Goal: Task Accomplishment & Management: Manage account settings

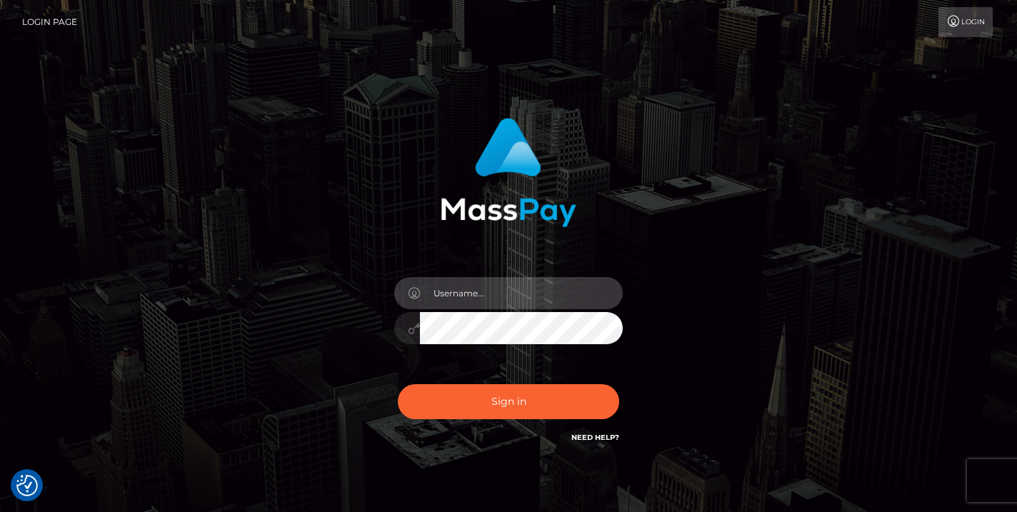
type input "masterarch4sm@yahoo.com"
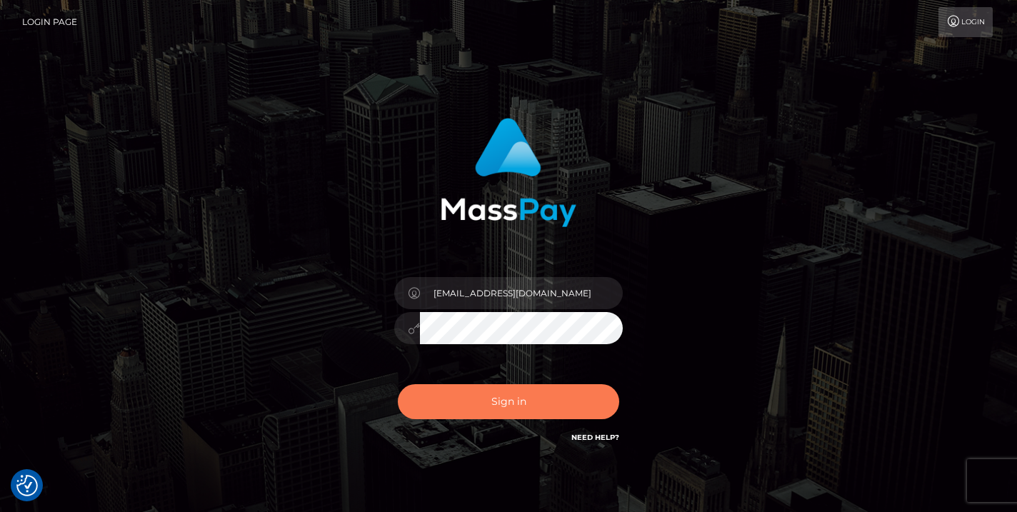
click at [512, 409] on button "Sign in" at bounding box center [508, 401] width 221 height 35
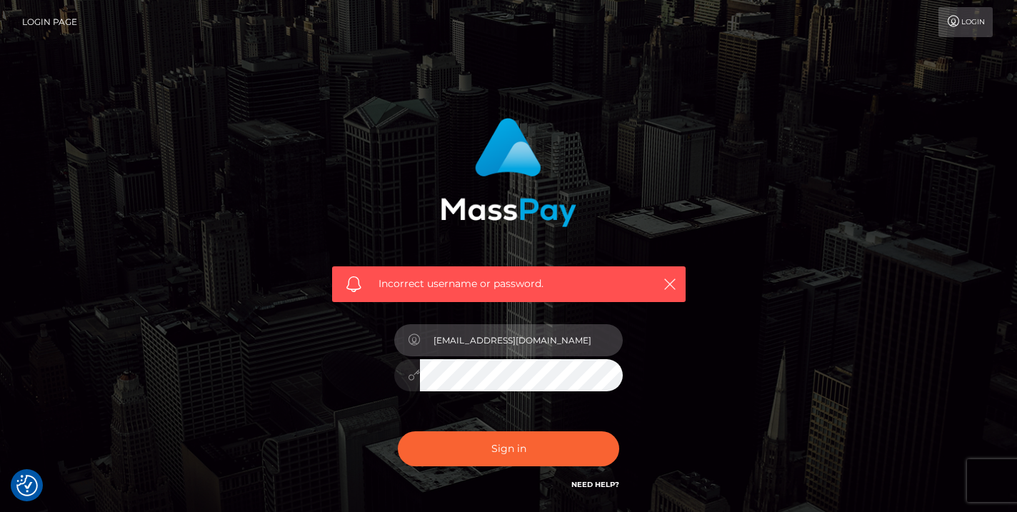
type input "masterarch4sm@yahoo.com"
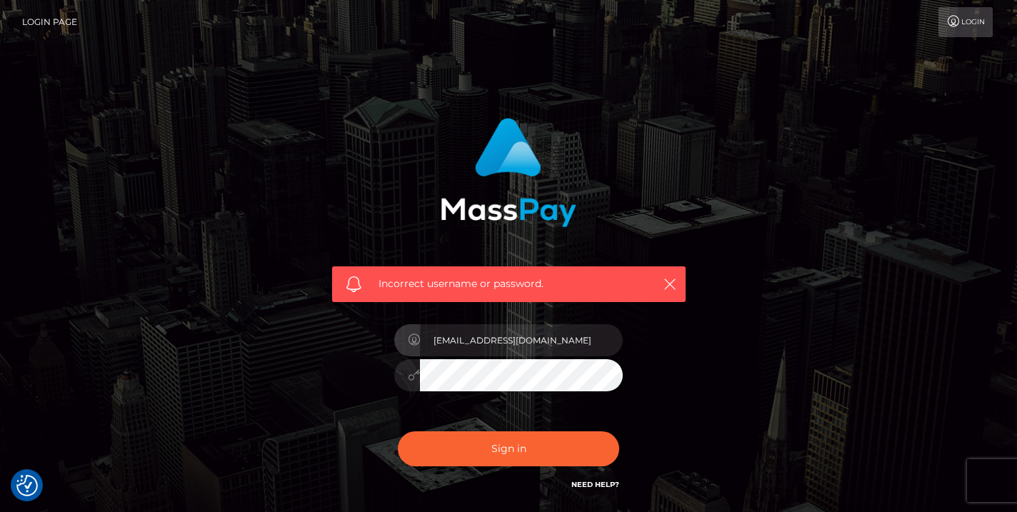
click at [778, 332] on div "Incorrect username or password. masterarch4sm@yahoo.com" at bounding box center [508, 312] width 814 height 410
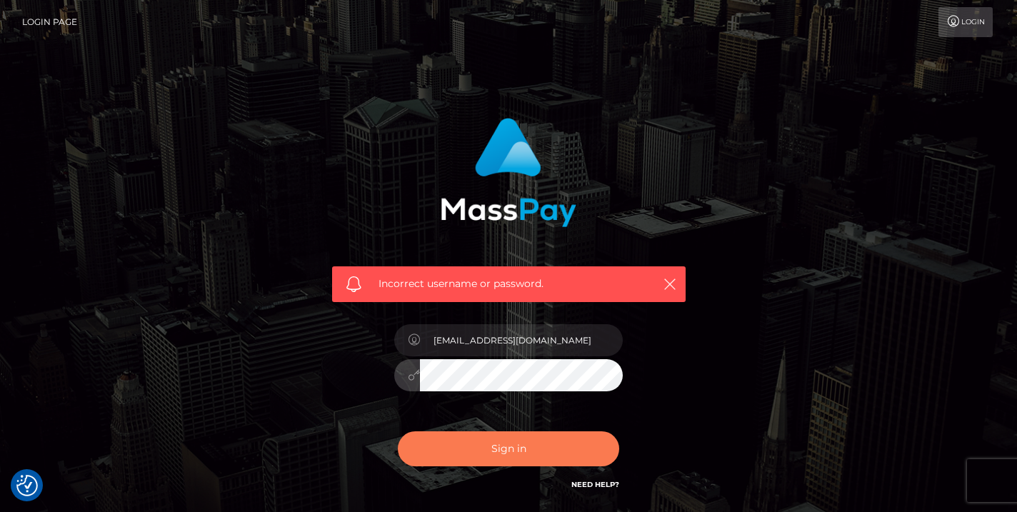
click at [564, 456] on button "Sign in" at bounding box center [508, 448] width 221 height 35
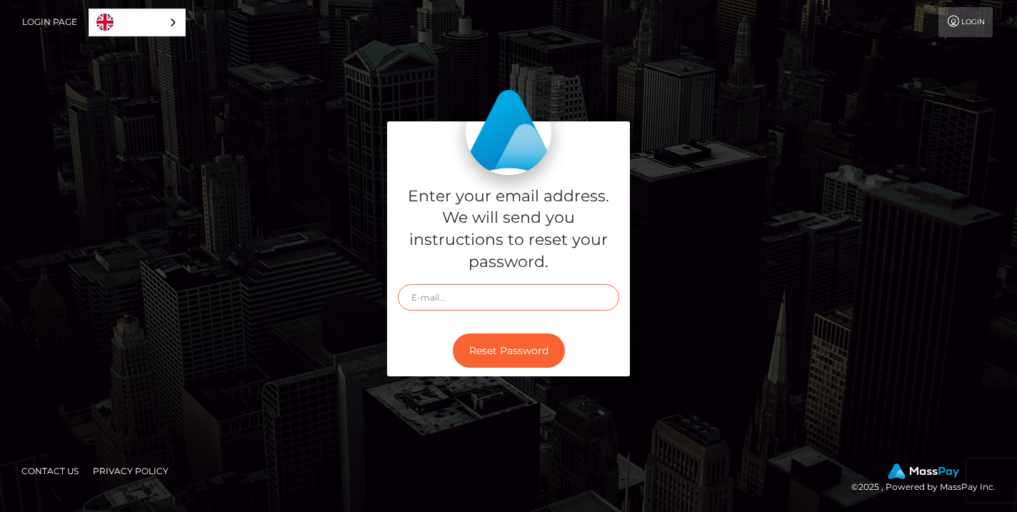
click at [463, 298] on input "text" at bounding box center [508, 297] width 221 height 26
type input "masterarch4sm@yahoo.com"
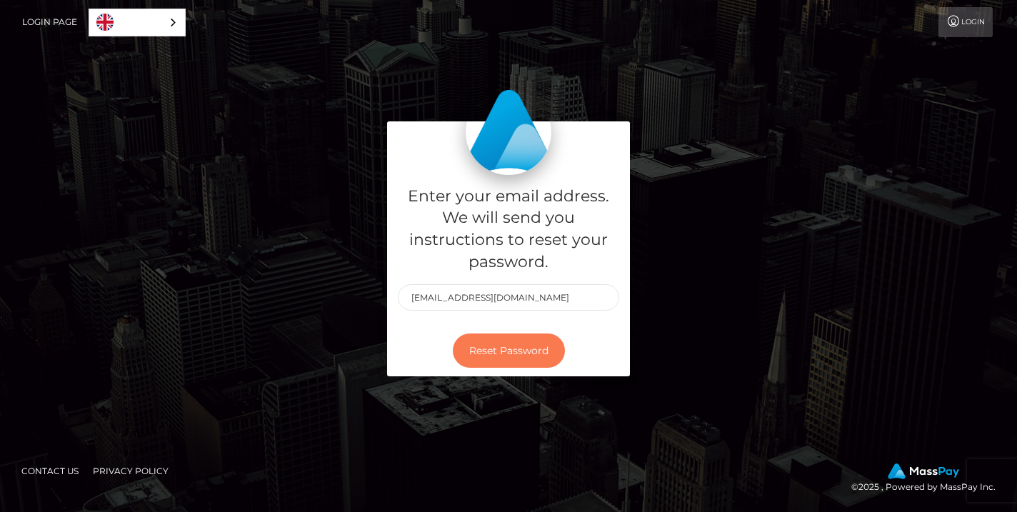
click at [494, 354] on button "Reset Password" at bounding box center [509, 350] width 112 height 35
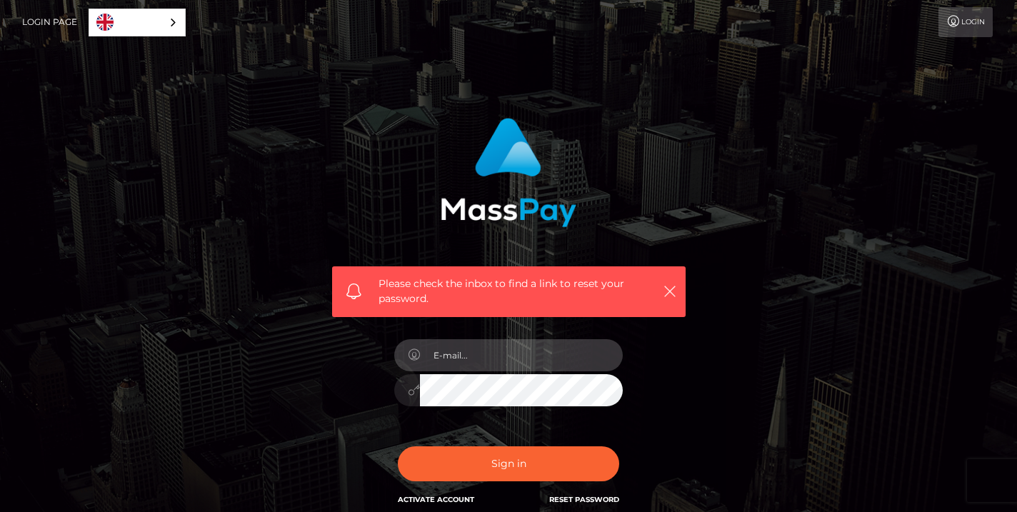
type input "[EMAIL_ADDRESS][DOMAIN_NAME]"
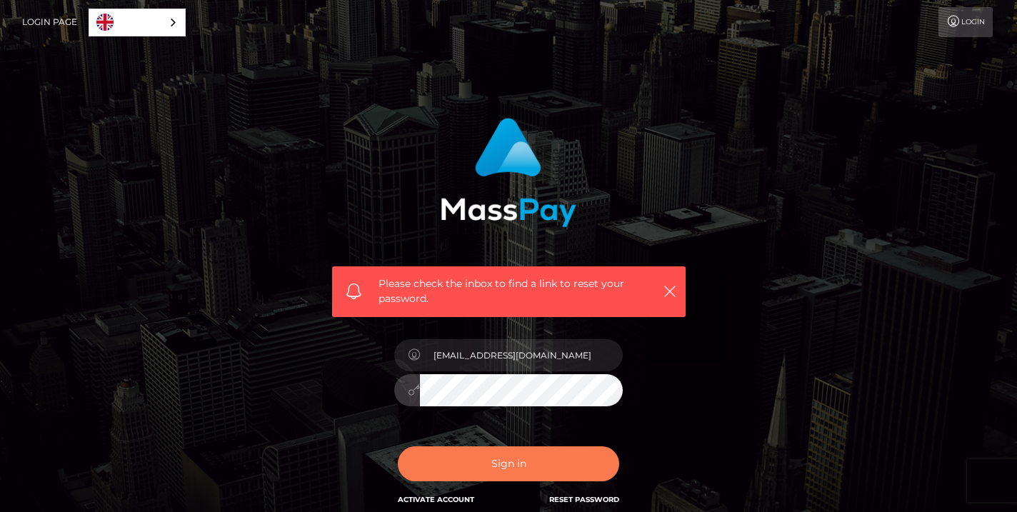
click at [500, 473] on button "Sign in" at bounding box center [508, 463] width 221 height 35
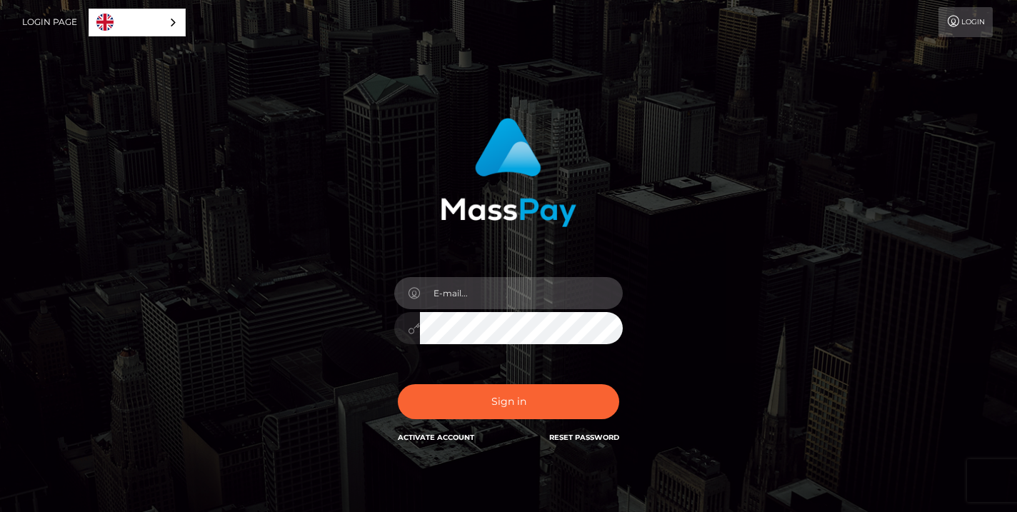
type input "[EMAIL_ADDRESS][DOMAIN_NAME]"
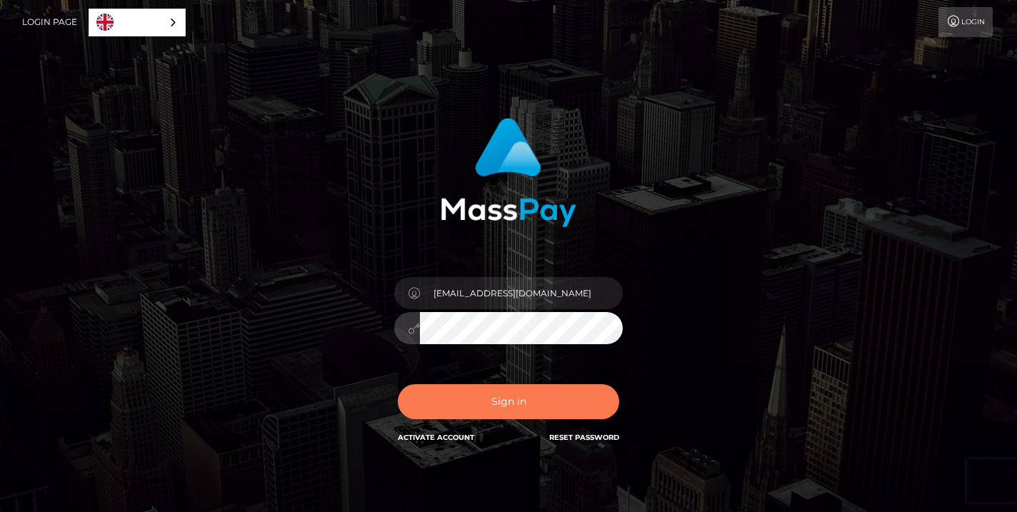
click at [528, 405] on button "Sign in" at bounding box center [508, 401] width 221 height 35
